Goal: Information Seeking & Learning: Learn about a topic

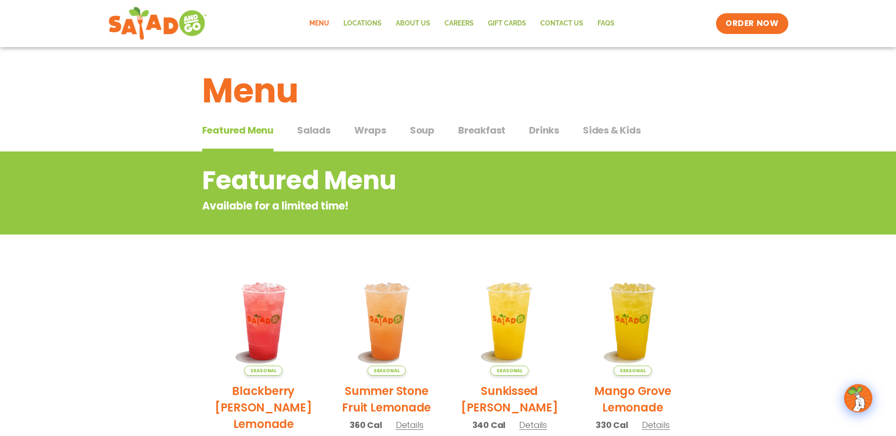
click at [372, 136] on span "Wraps" at bounding box center [370, 130] width 32 height 14
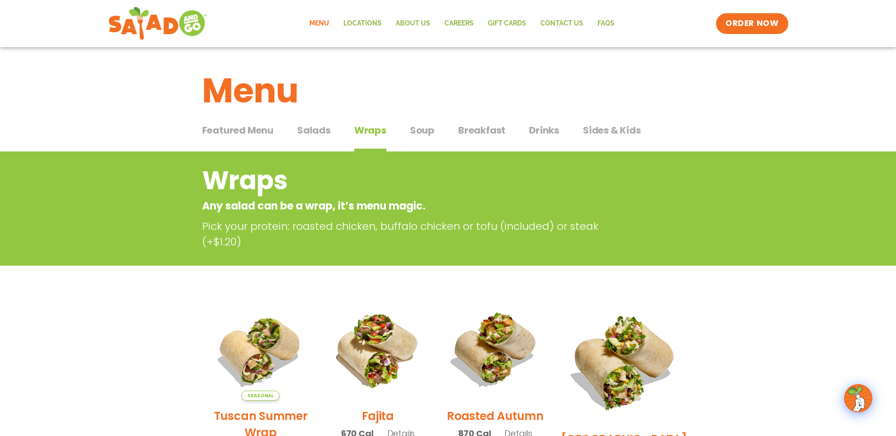
click at [493, 127] on span "Breakfast" at bounding box center [481, 130] width 47 height 14
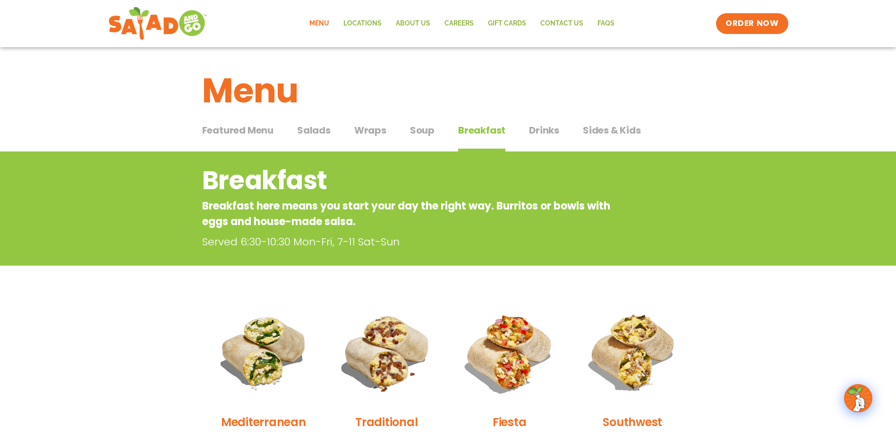
click at [430, 129] on span "Soup" at bounding box center [422, 130] width 25 height 14
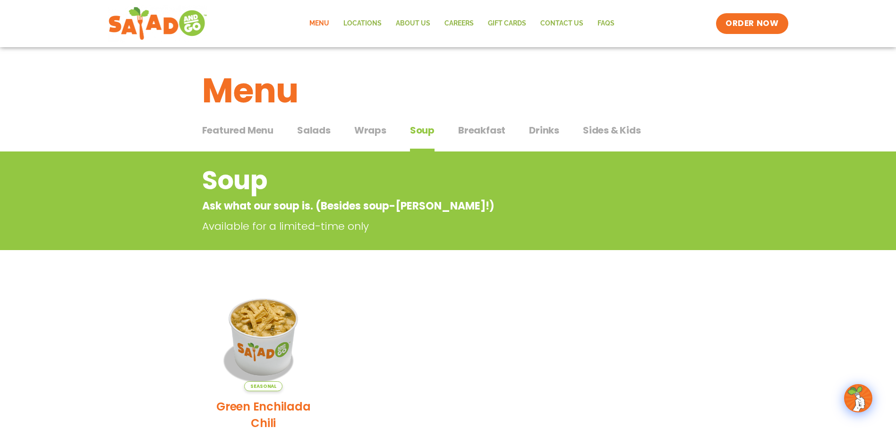
click at [362, 132] on span "Wraps" at bounding box center [370, 130] width 32 height 14
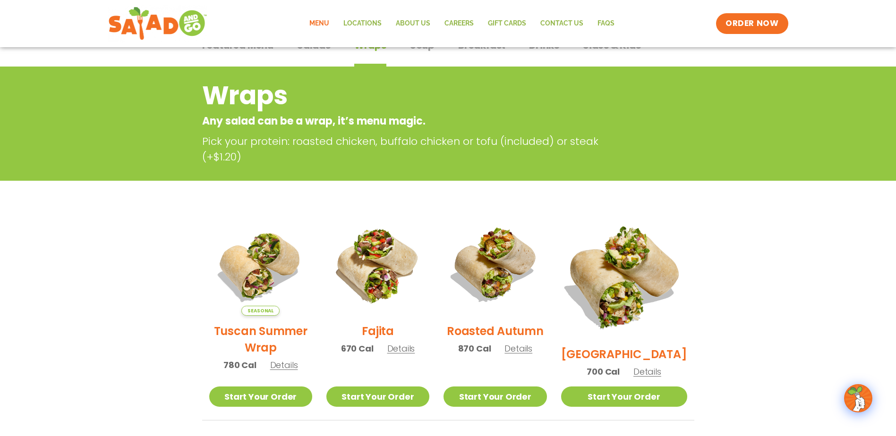
scroll to position [189, 0]
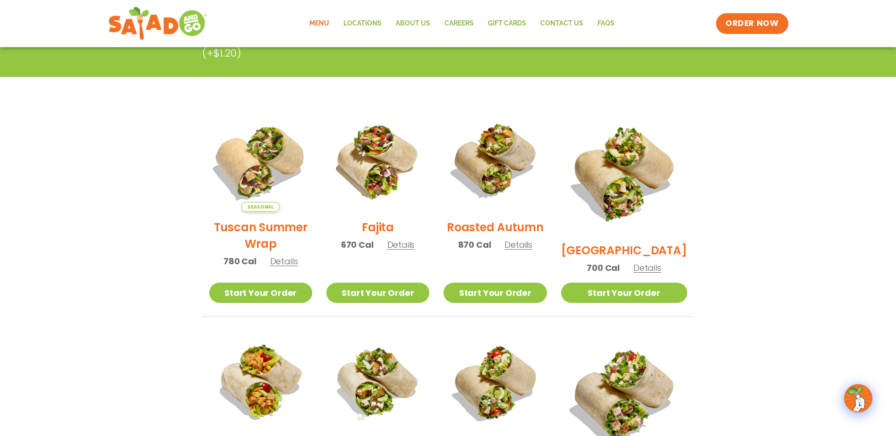
click at [280, 185] on img at bounding box center [260, 160] width 121 height 121
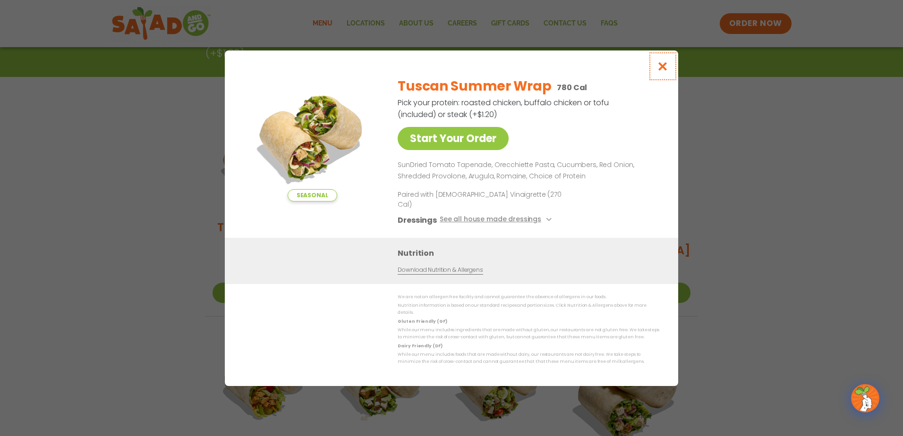
click at [666, 71] on icon "Close modal" at bounding box center [663, 66] width 12 height 10
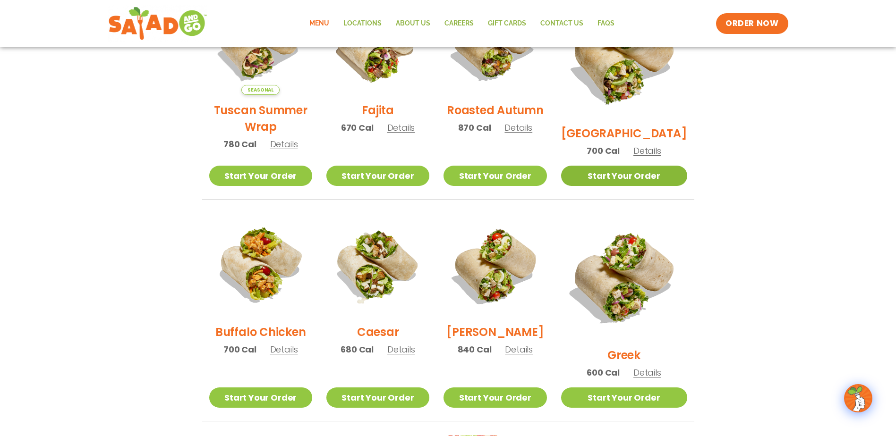
scroll to position [331, 0]
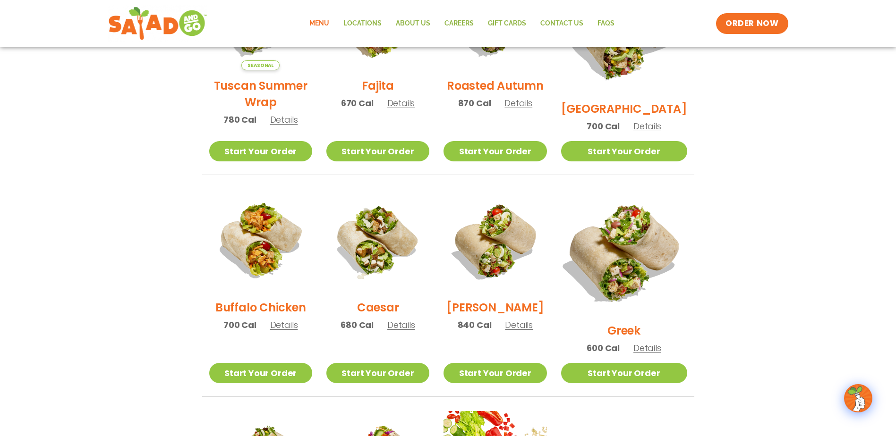
click at [628, 227] on img at bounding box center [624, 252] width 148 height 148
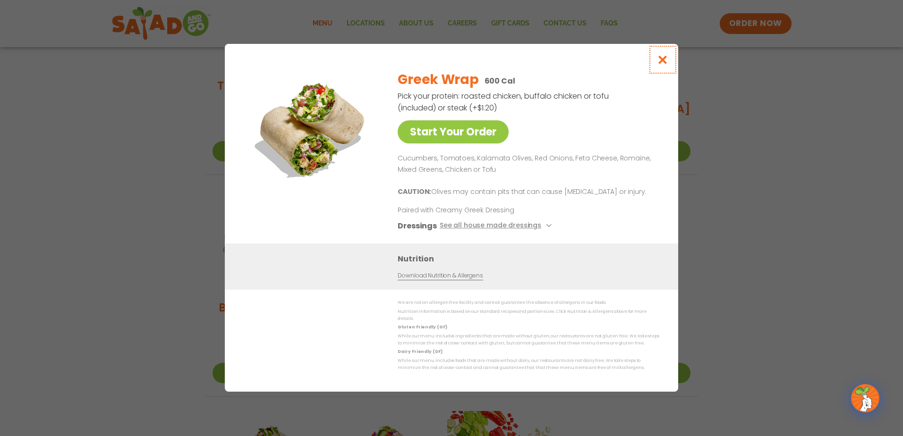
click at [668, 61] on icon "Close modal" at bounding box center [663, 60] width 12 height 10
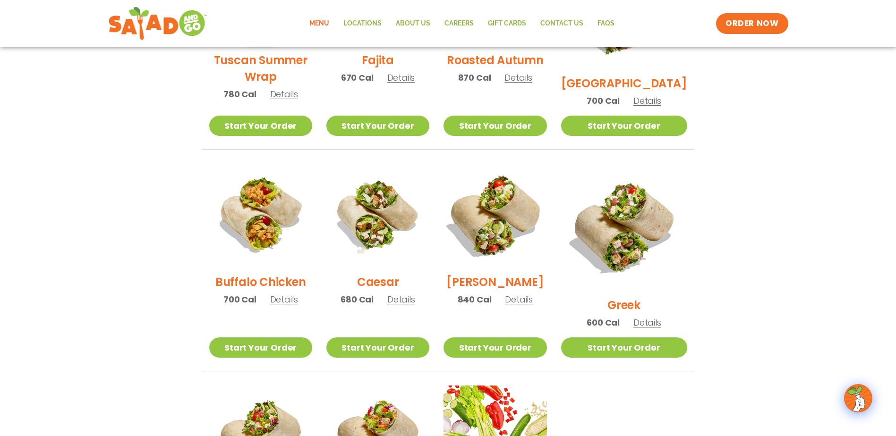
scroll to position [378, 0]
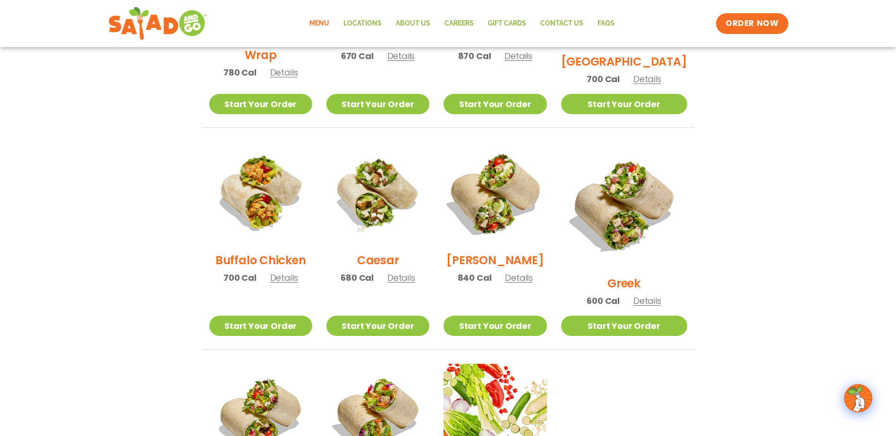
click at [535, 212] on img at bounding box center [494, 193] width 121 height 121
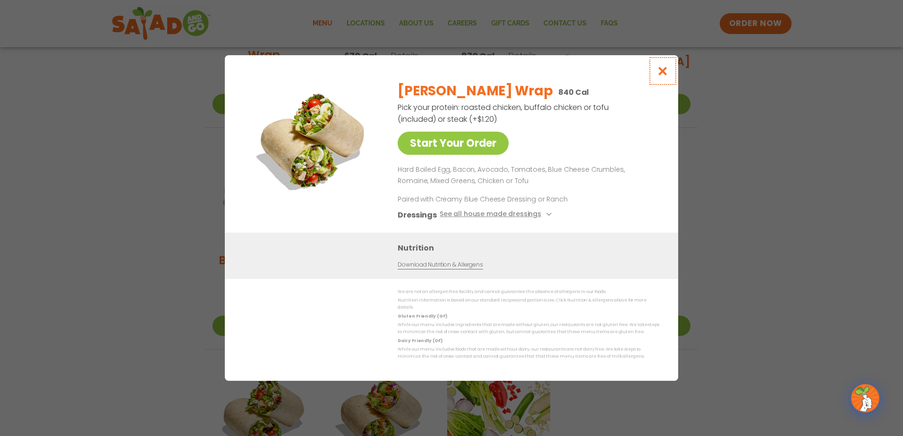
click at [663, 71] on icon "Close modal" at bounding box center [663, 71] width 12 height 10
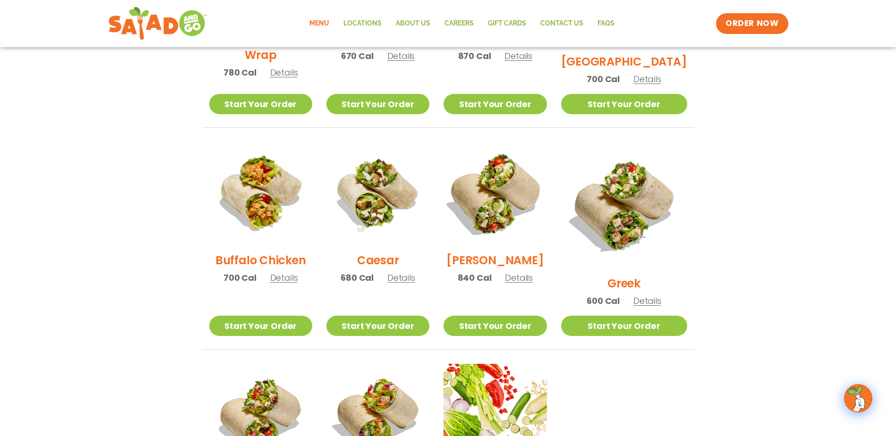
click at [506, 216] on img at bounding box center [494, 193] width 121 height 121
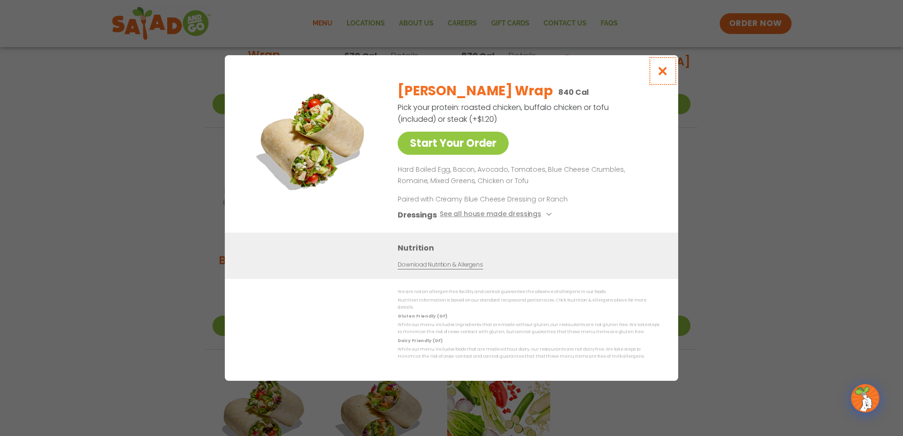
click at [662, 76] on icon "Close modal" at bounding box center [663, 71] width 12 height 10
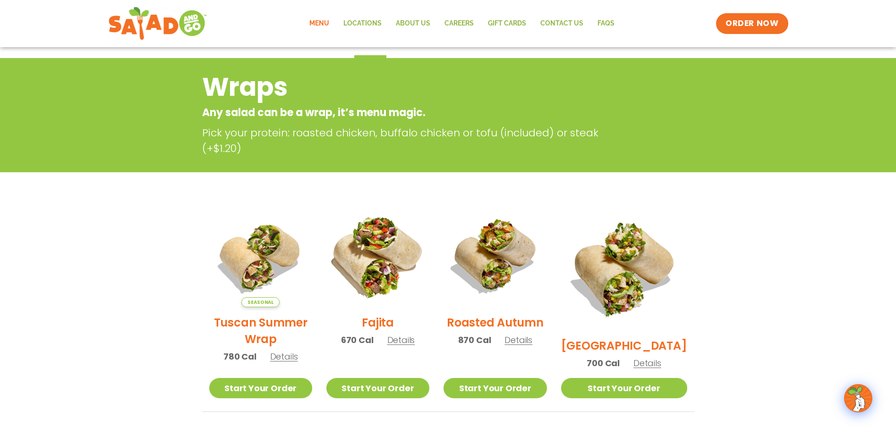
scroll to position [0, 0]
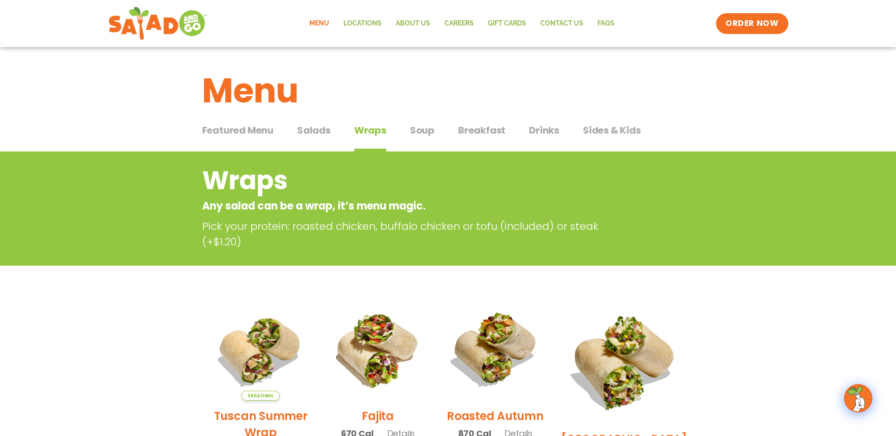
click at [421, 132] on span "Soup" at bounding box center [422, 130] width 25 height 14
